Goal: Check status: Check status

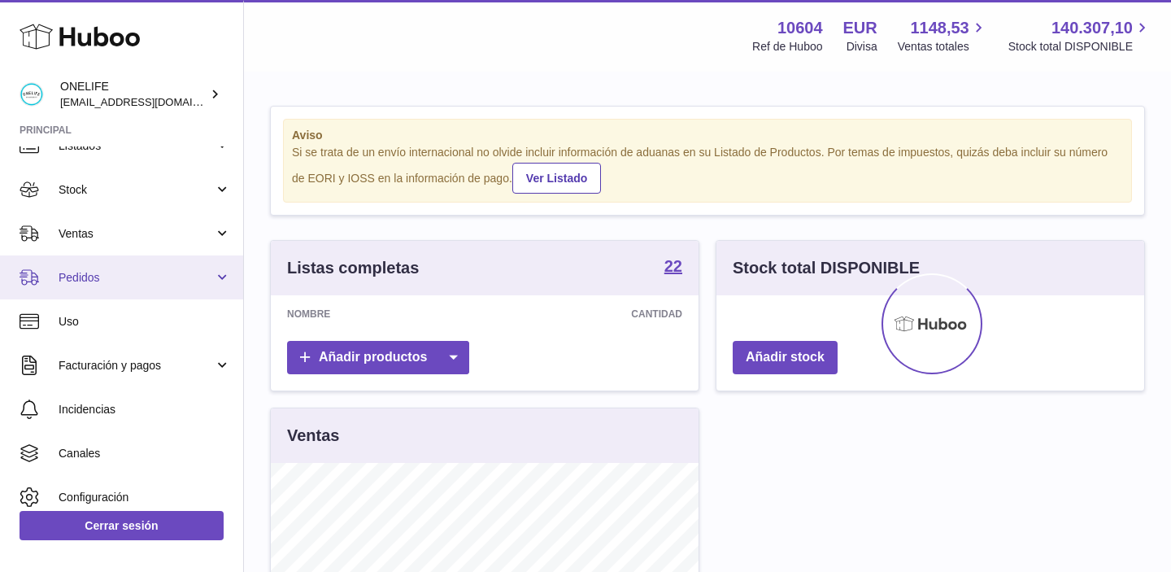
scroll to position [71, 0]
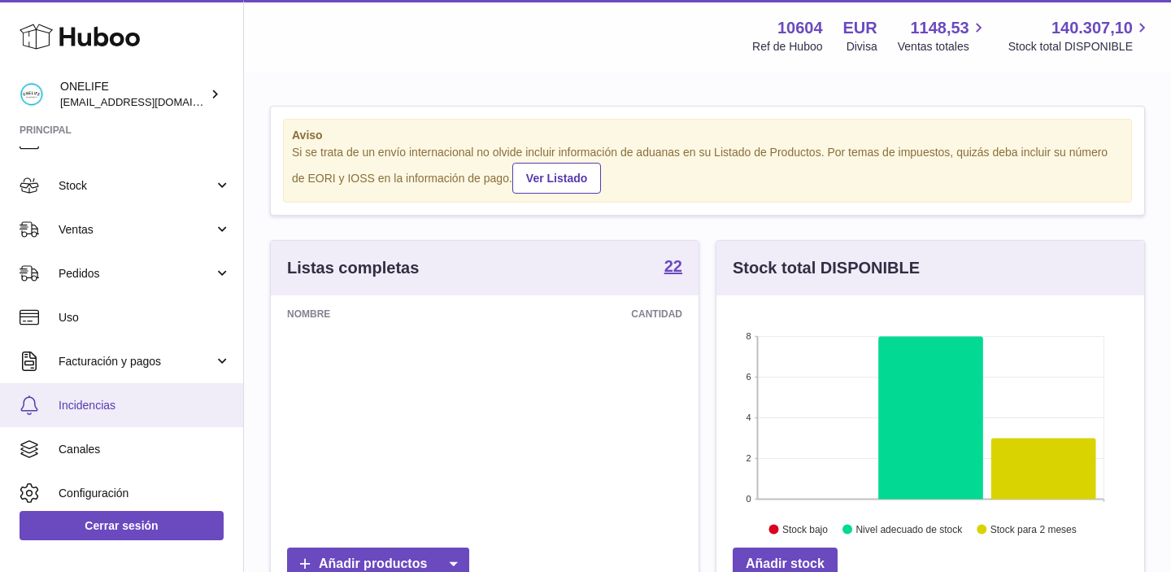
click at [124, 418] on link "Incidencias" at bounding box center [121, 405] width 243 height 44
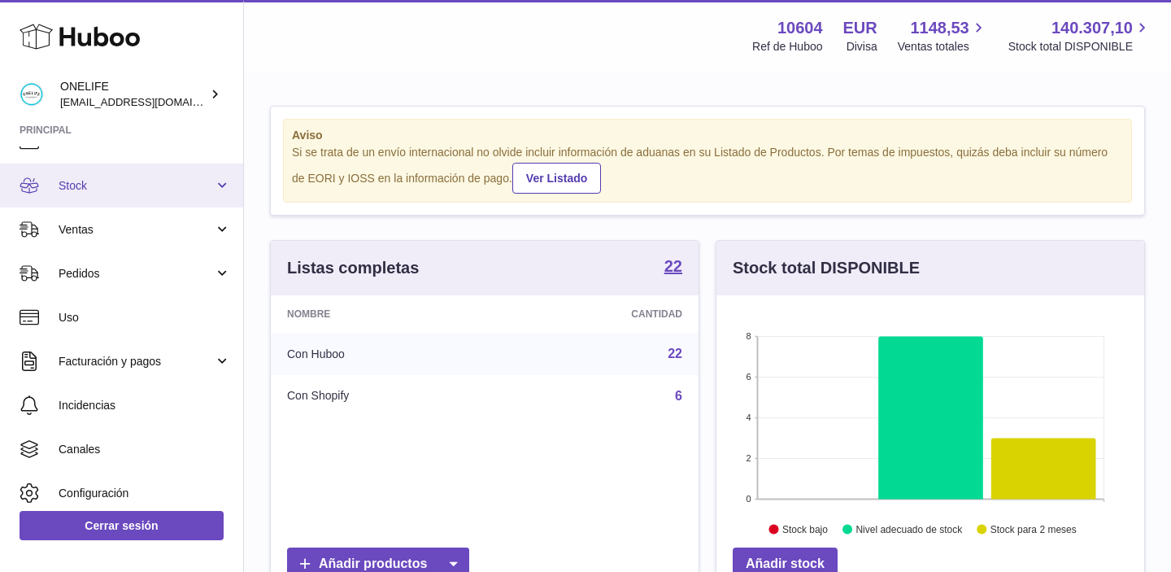
scroll to position [0, 0]
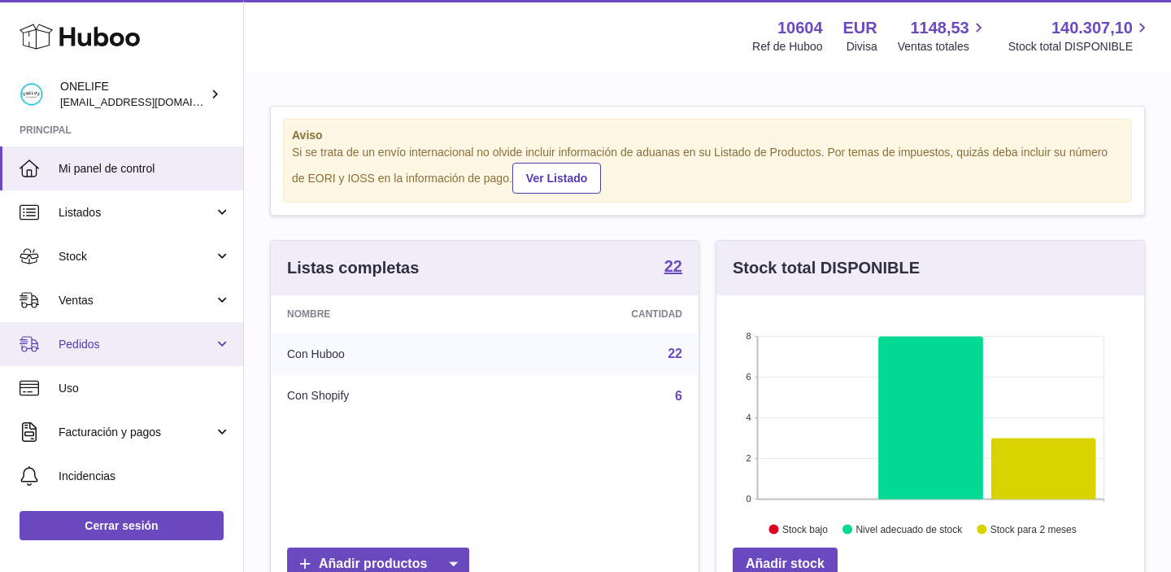
click at [143, 360] on link "Pedidos" at bounding box center [121, 344] width 243 height 44
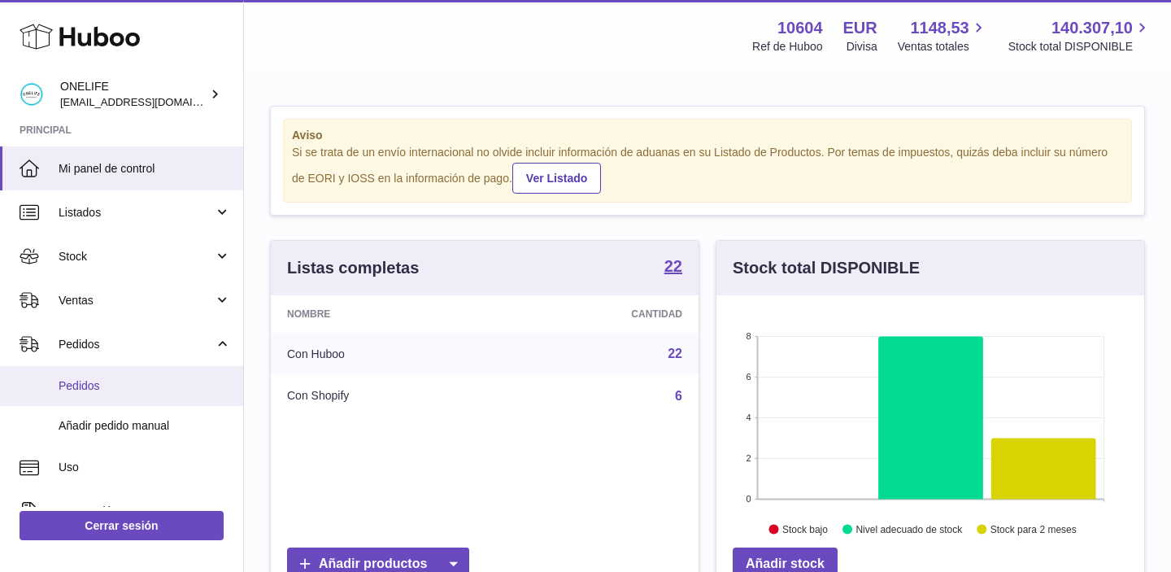
click at [133, 380] on span "Pedidos" at bounding box center [145, 385] width 172 height 15
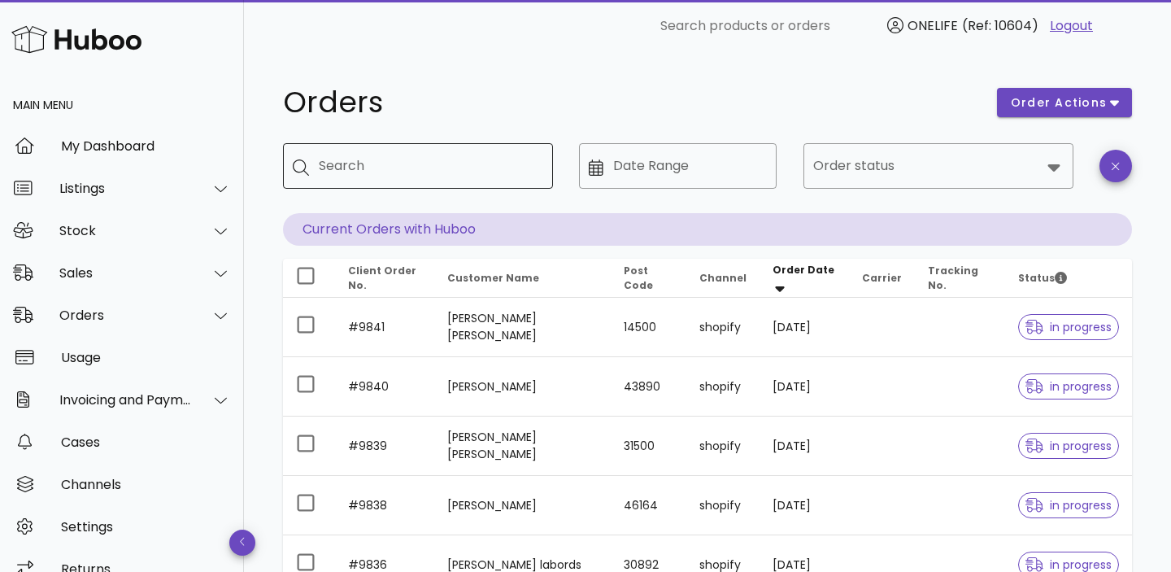
click at [523, 163] on input "Search" at bounding box center [429, 166] width 221 height 26
type input "****"
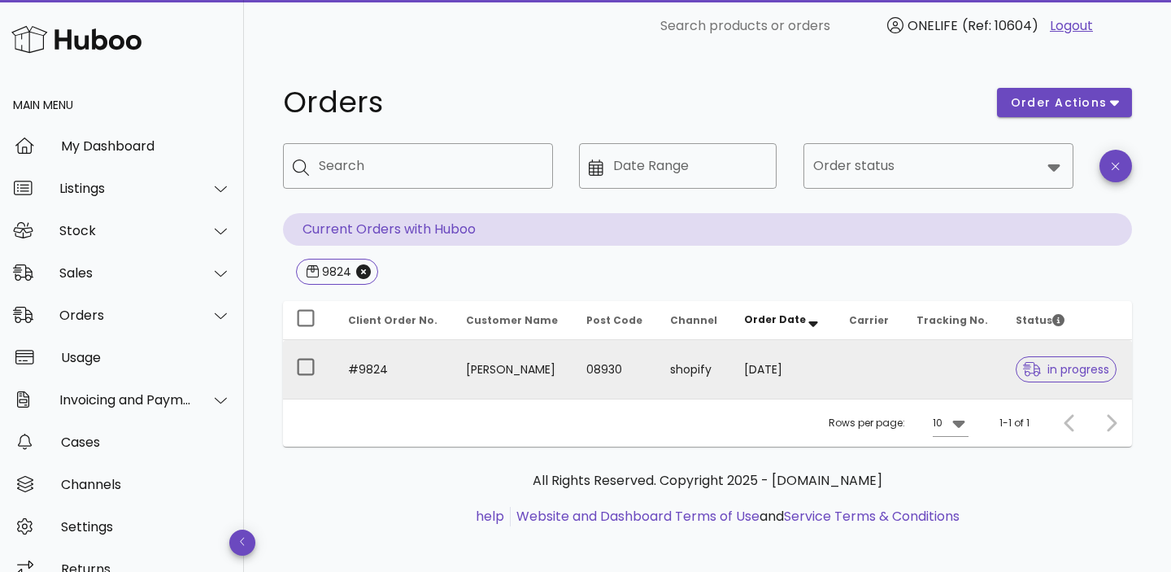
click at [1089, 366] on span "in progress" at bounding box center [1066, 368] width 86 height 11
